Goal: Complete application form: Complete application form

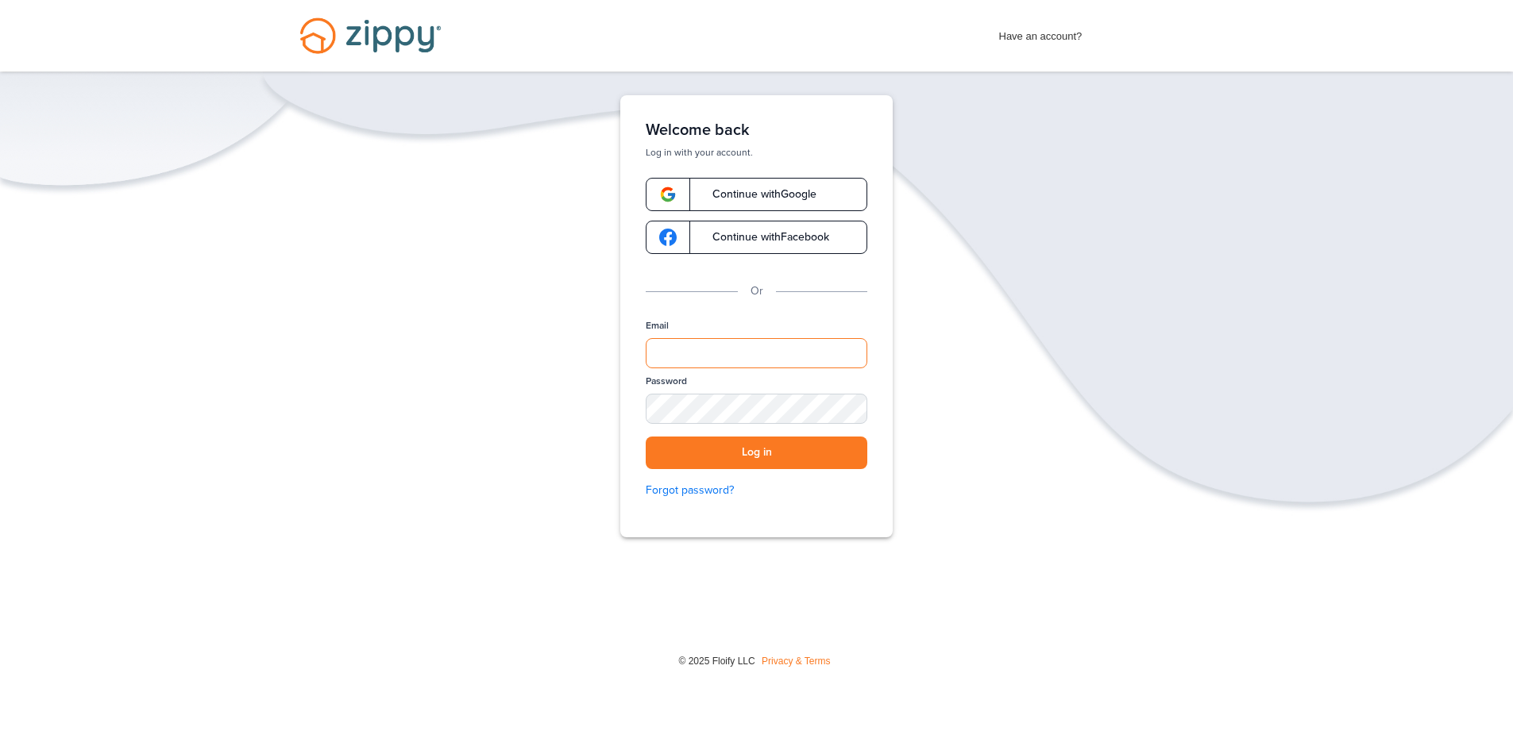
click at [732, 345] on input "Email" at bounding box center [757, 353] width 222 height 30
type input "**********"
click at [860, 411] on div "SHOW" at bounding box center [847, 410] width 35 height 15
click at [785, 440] on button "Log in" at bounding box center [757, 453] width 222 height 33
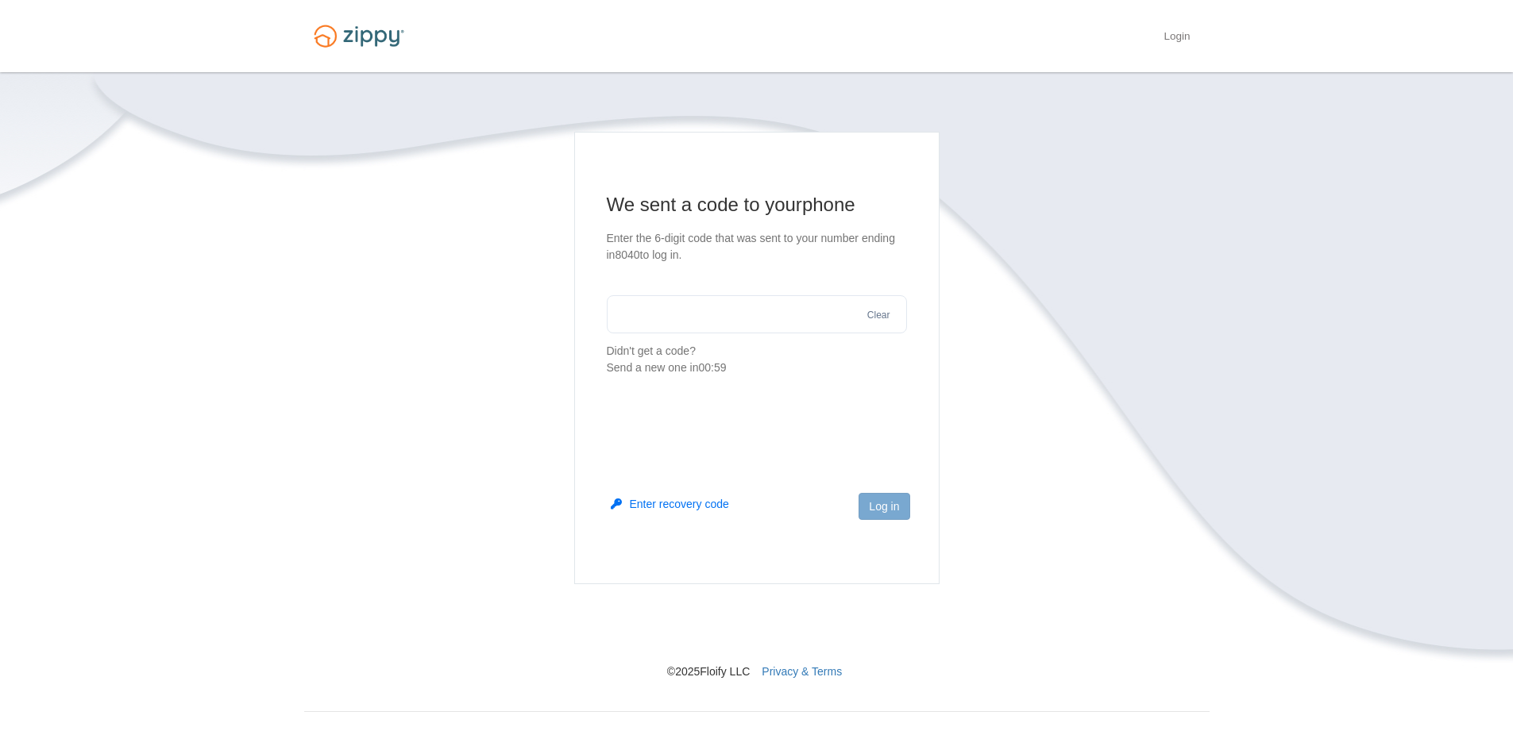
click at [713, 307] on input "text" at bounding box center [757, 314] width 300 height 38
type input "******"
click at [898, 500] on button "Log in" at bounding box center [883, 506] width 51 height 27
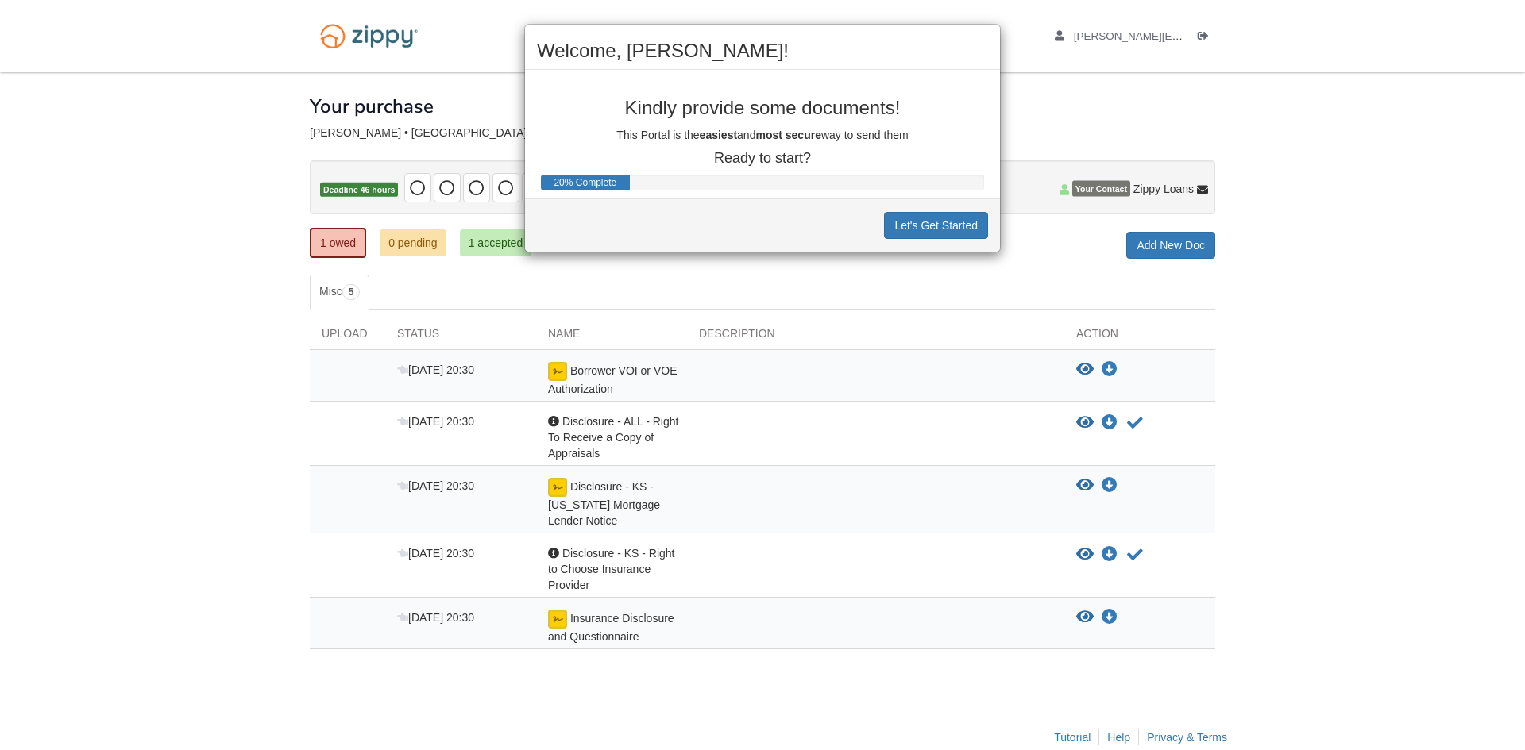
click at [982, 291] on div "Welcome, Julian! Kindly provide some documents! This Portal is the easiest and …" at bounding box center [762, 375] width 1525 height 750
click at [924, 241] on div "Let's Get Started" at bounding box center [762, 225] width 475 height 53
click at [924, 233] on button "Let's Get Started" at bounding box center [936, 225] width 104 height 27
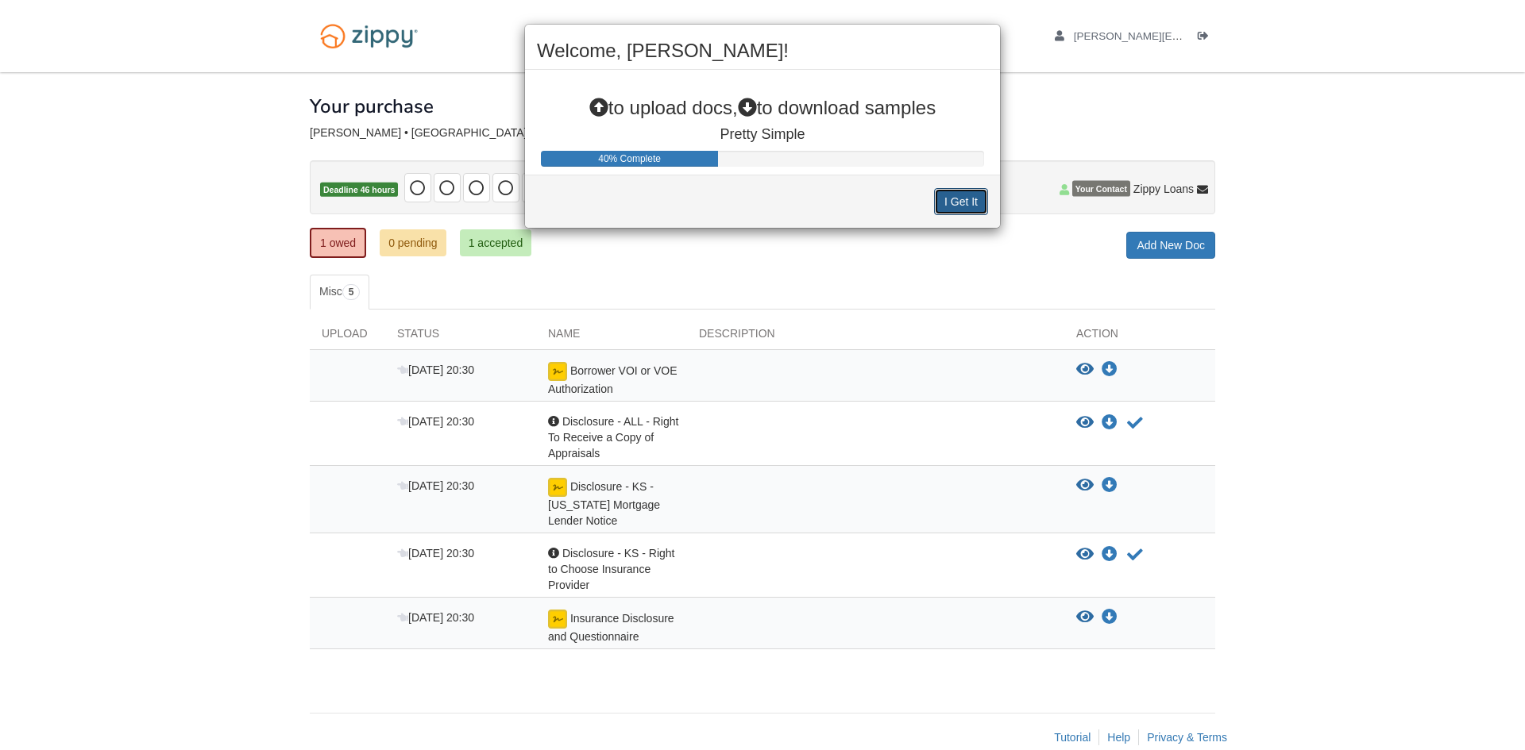
click at [951, 201] on button "I Get It" at bounding box center [961, 201] width 54 height 27
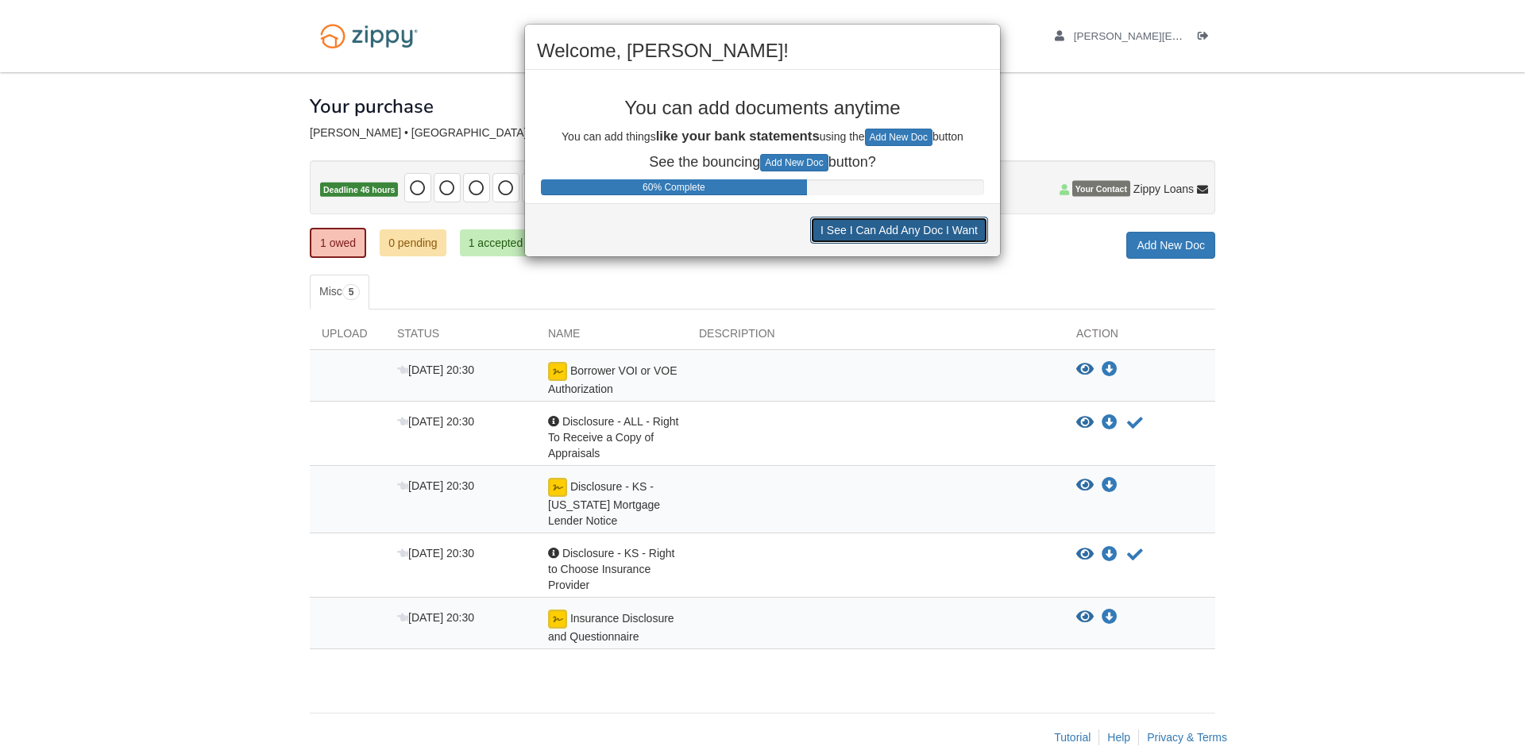
click at [908, 229] on button "I See I Can Add Any Doc I Want" at bounding box center [899, 230] width 178 height 27
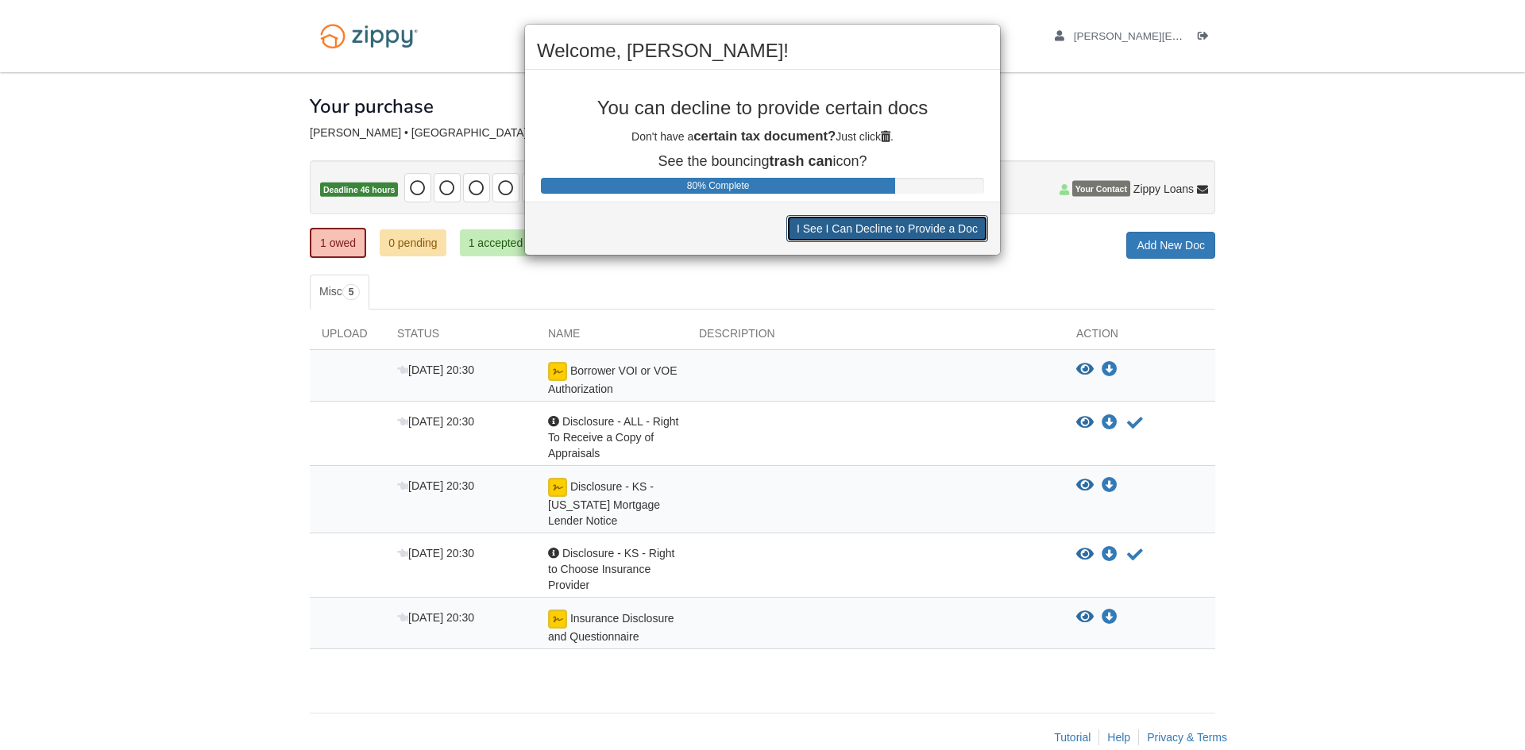
click at [908, 233] on button "I See I Can Decline to Provide a Doc" at bounding box center [887, 228] width 202 height 27
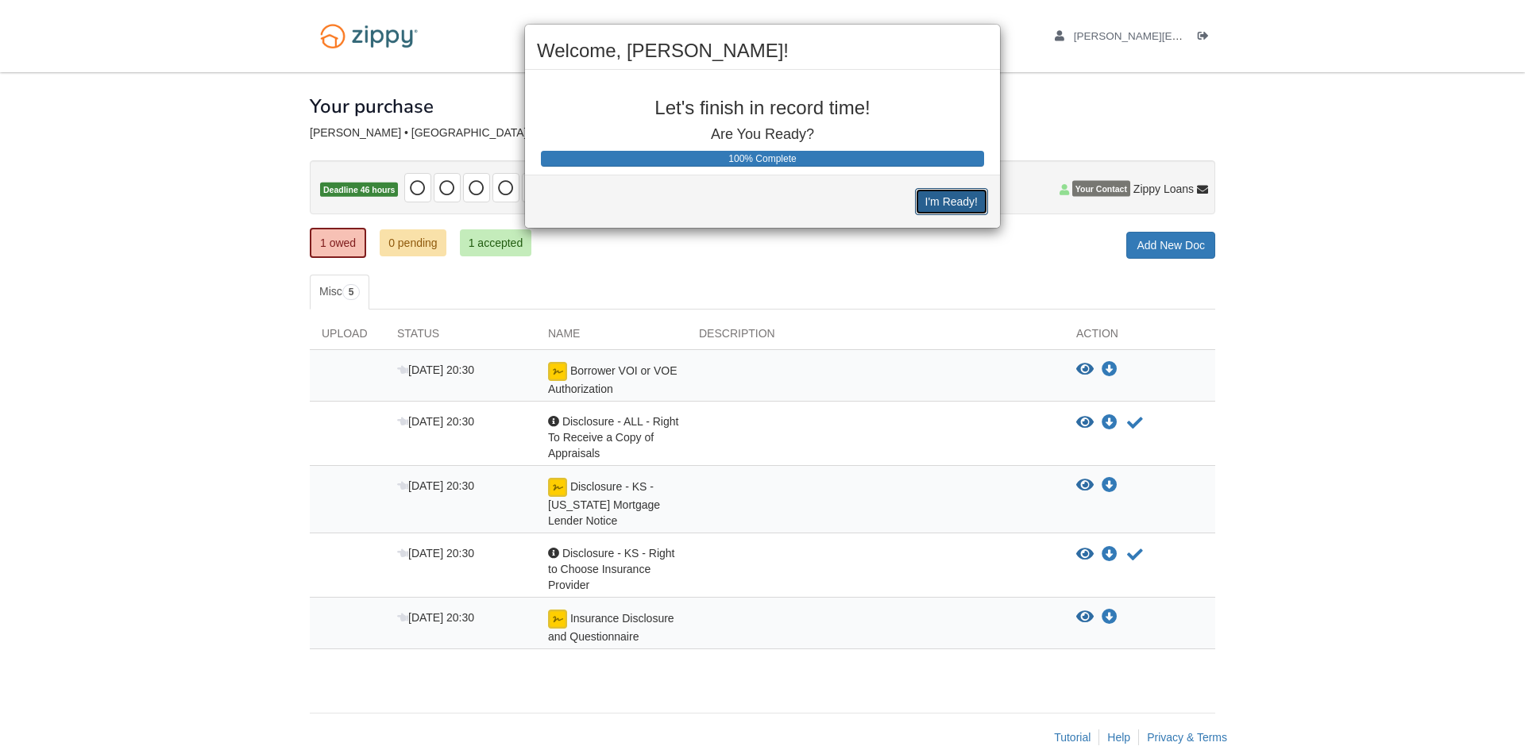
click at [951, 209] on button "I'm Ready!" at bounding box center [951, 201] width 73 height 27
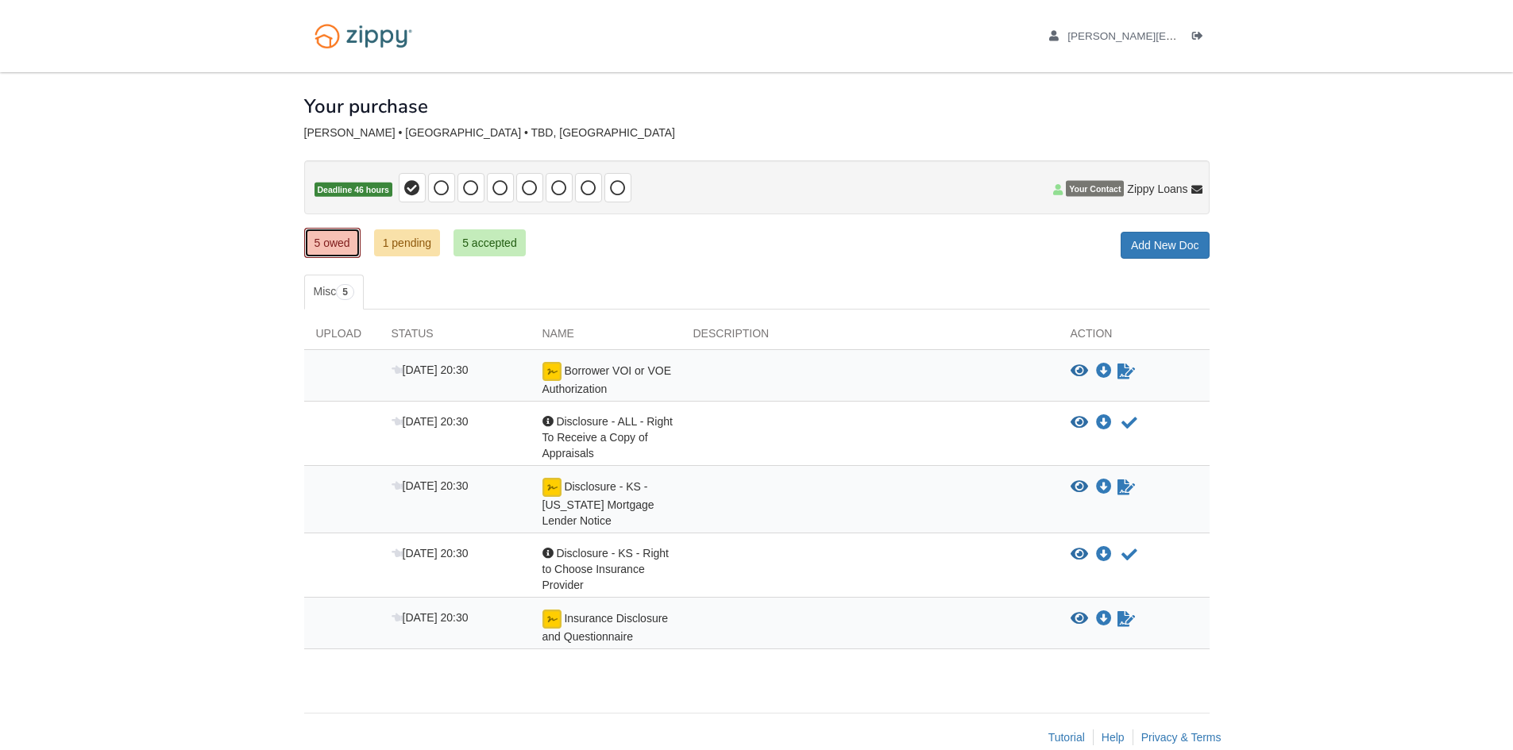
click at [311, 247] on link "5 owed" at bounding box center [332, 243] width 56 height 30
click at [1078, 369] on icon "View Borrower VOI or VOE Authorization" at bounding box center [1078, 372] width 17 height 16
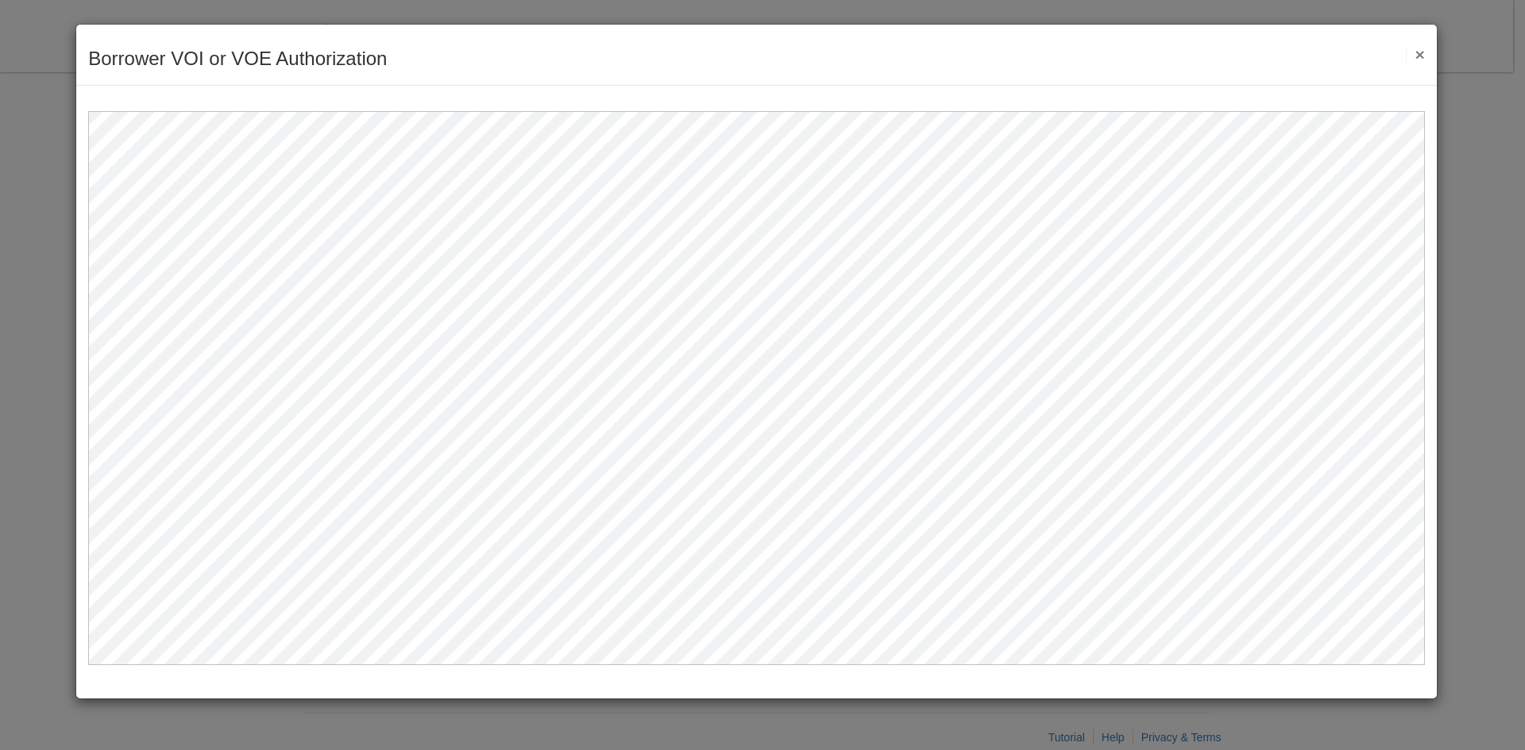
click at [1427, 56] on div "Borrower VOI or VOE Authorization Save Cancel Previous Document Next Document ×" at bounding box center [756, 55] width 1360 height 61
click at [1417, 54] on button "×" at bounding box center [1415, 54] width 18 height 17
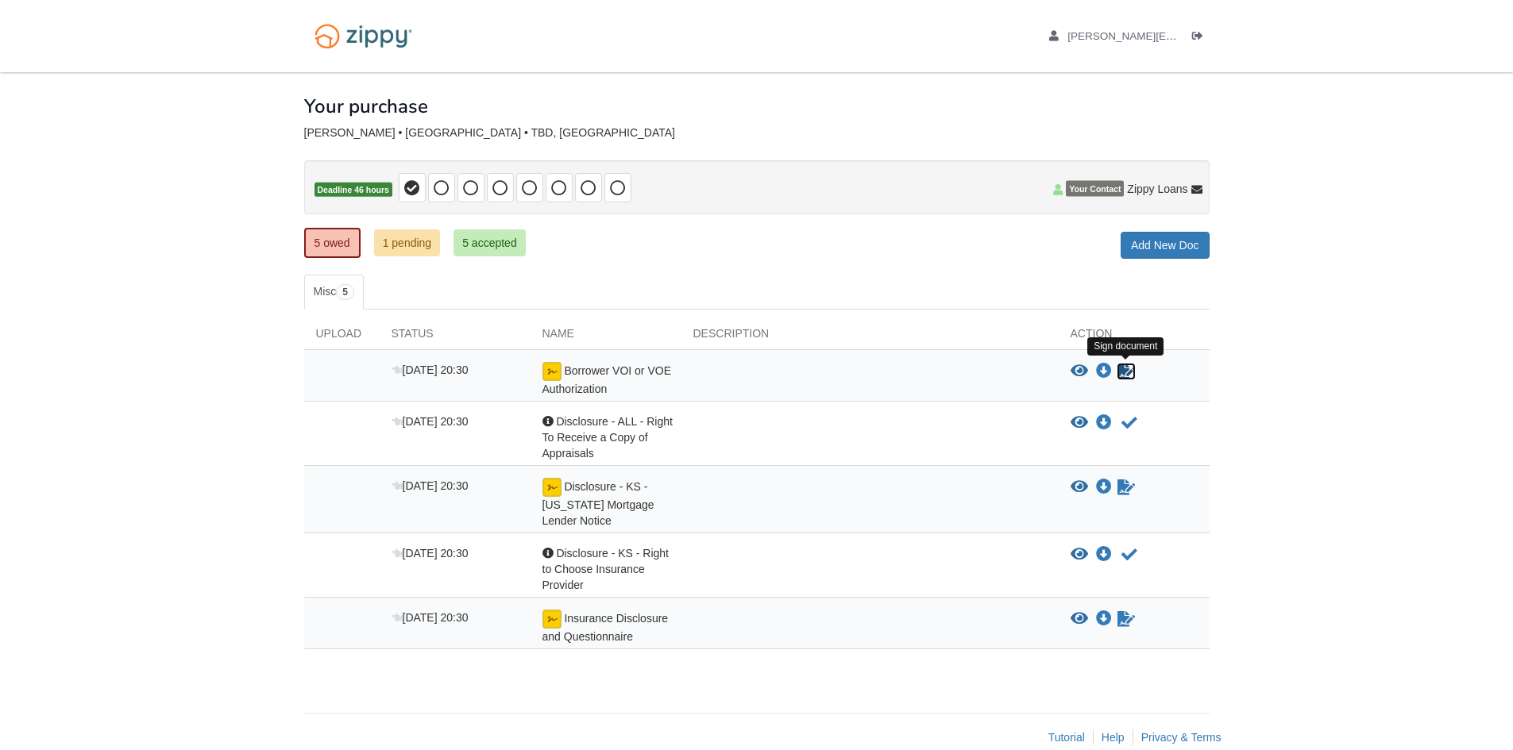
click at [1126, 372] on icon "Sign Form" at bounding box center [1125, 372] width 17 height 16
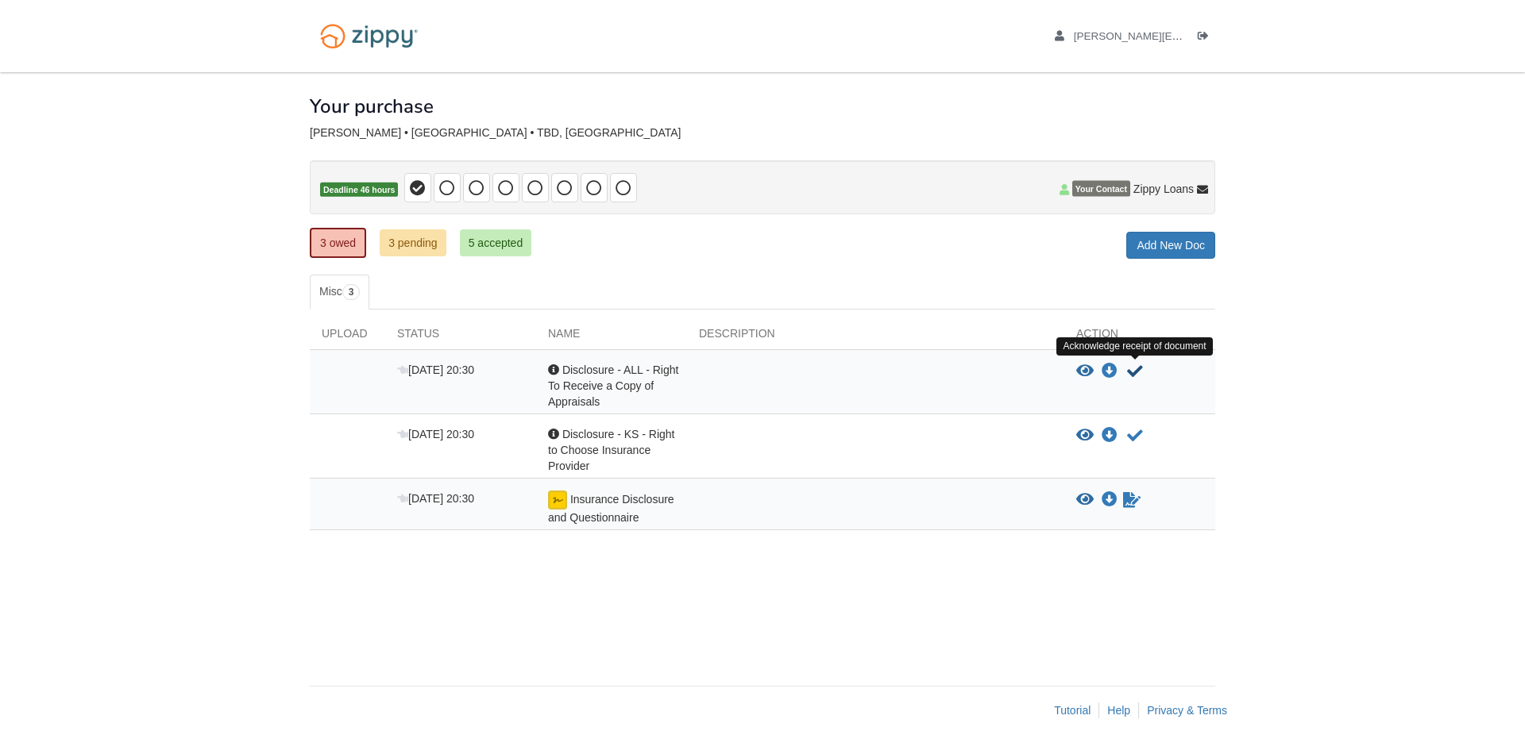
click at [1135, 368] on icon "Acknowledge receipt of document" at bounding box center [1135, 372] width 16 height 16
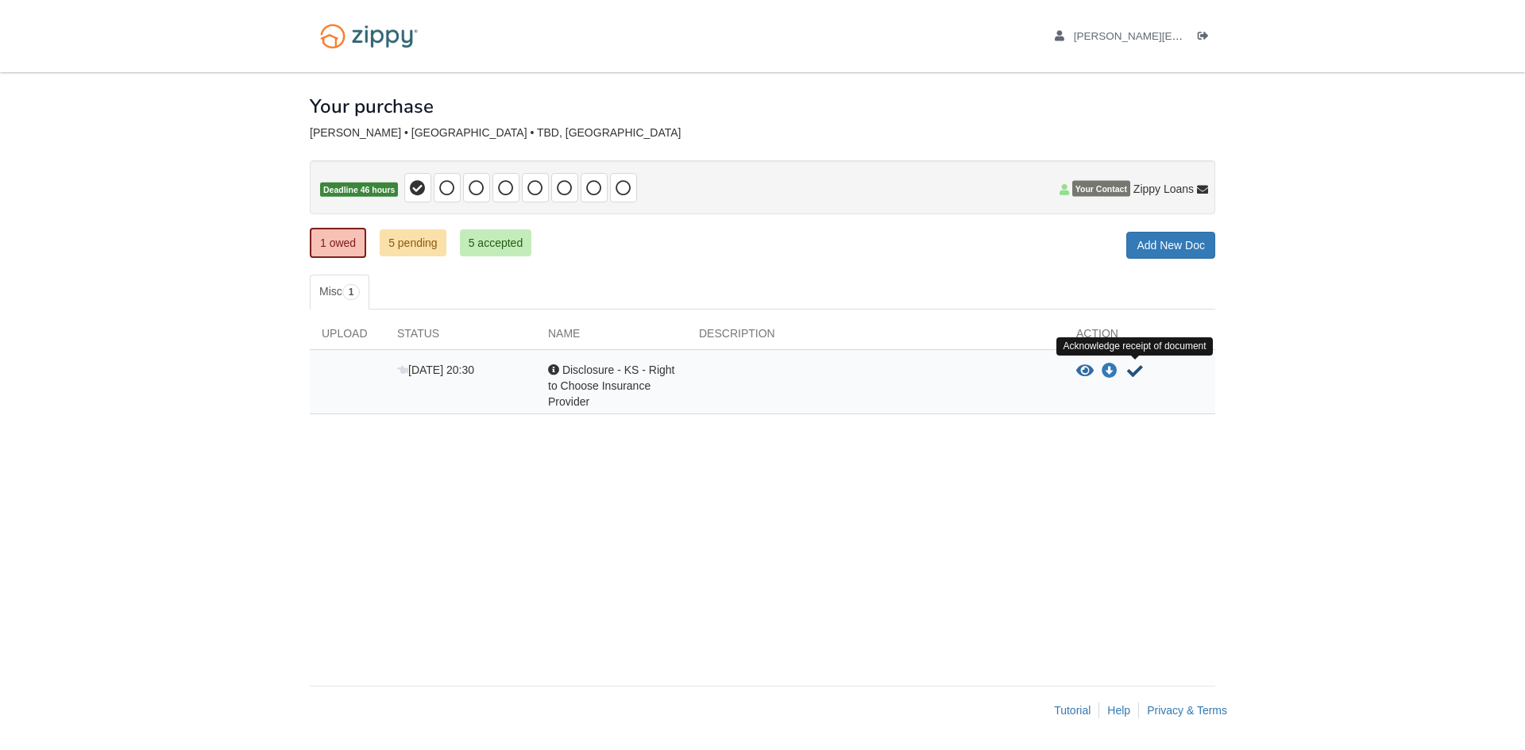
click at [1137, 377] on icon "Acknowledge receipt of document" at bounding box center [1135, 372] width 16 height 16
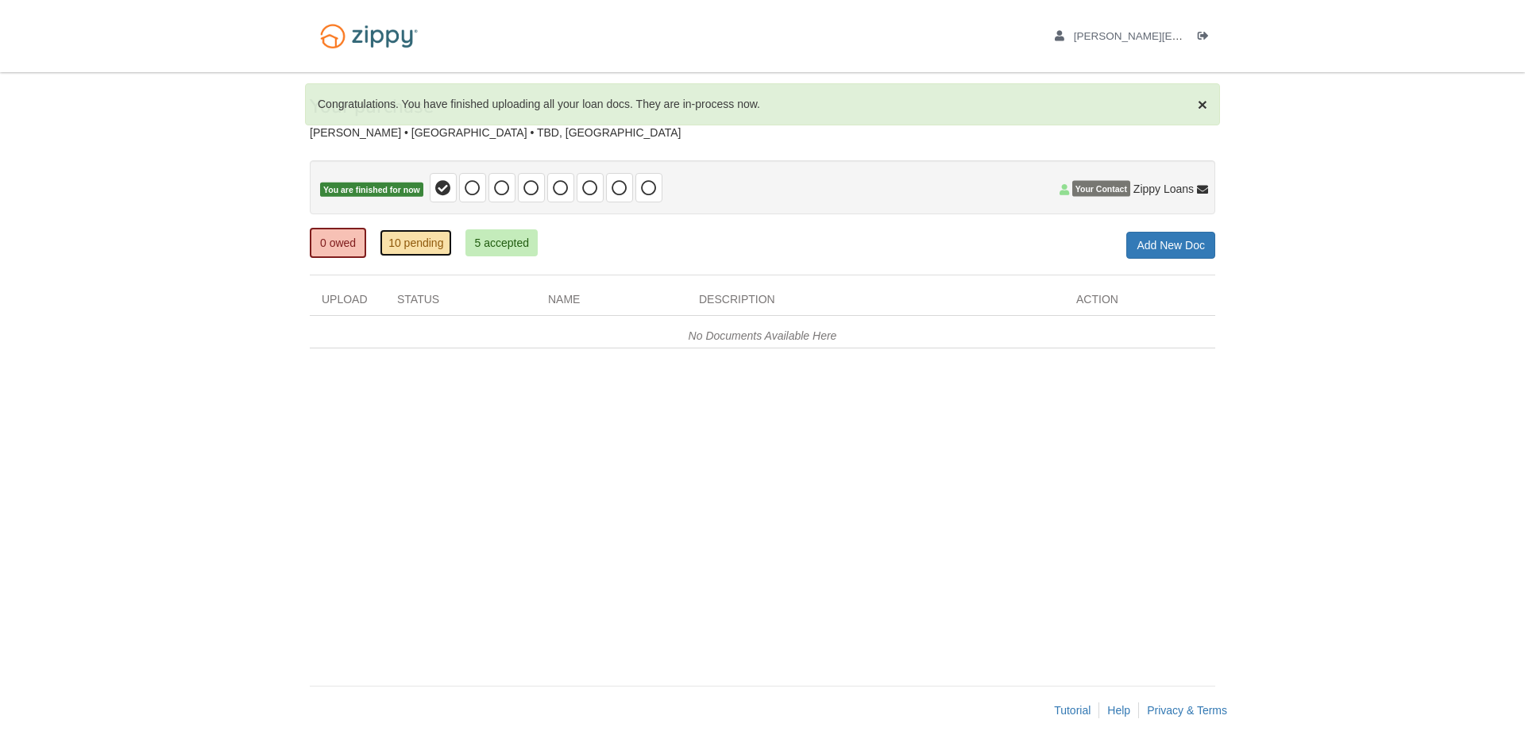
click at [433, 237] on link "10 pending" at bounding box center [416, 242] width 72 height 27
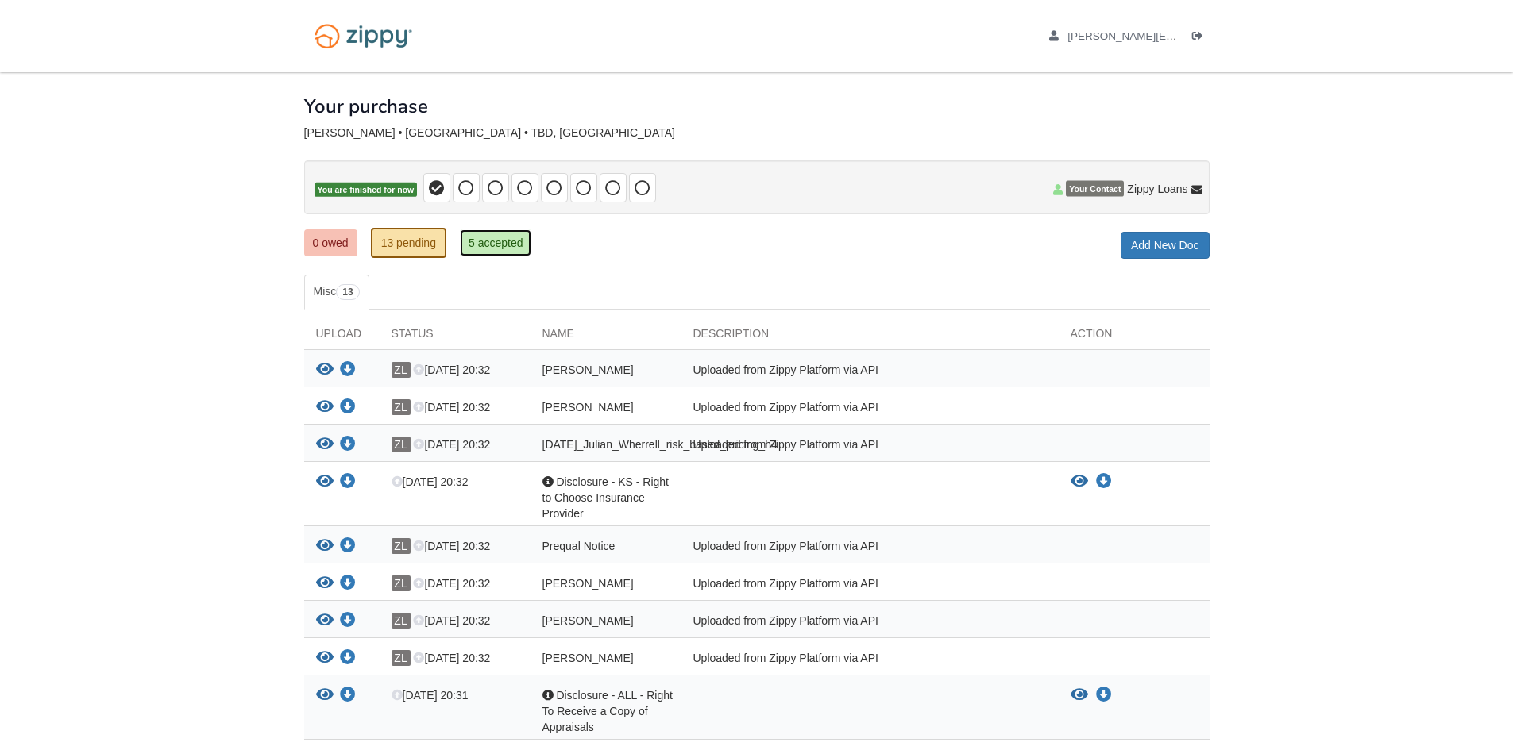
drag, startPoint x: 499, startPoint y: 236, endPoint x: 512, endPoint y: 245, distance: 16.1
click at [498, 237] on link "5 accepted" at bounding box center [496, 242] width 72 height 27
